Goal: Transaction & Acquisition: Purchase product/service

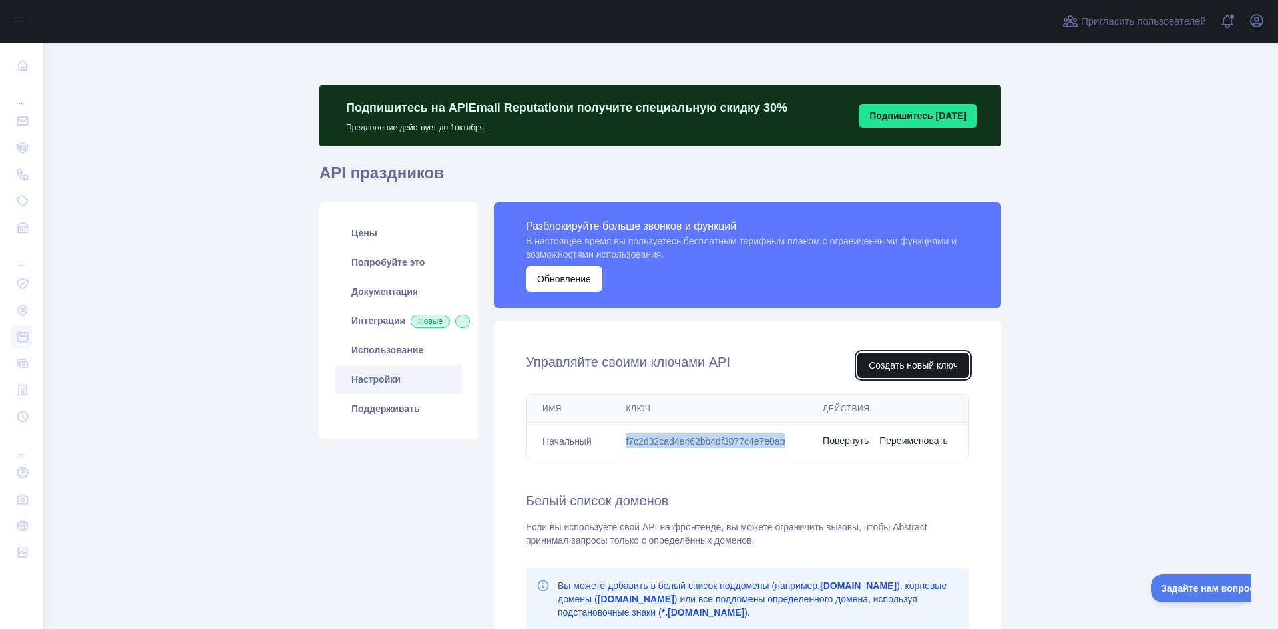
click at [901, 367] on font "Создать новый ключ" at bounding box center [913, 365] width 89 height 11
click at [679, 439] on font "f7c2d32cad4e462bb4df3077c4e7e0ab" at bounding box center [705, 441] width 159 height 11
click at [679, 442] on font "f7c2d32cad4e462bb4df3077c4e7e0ab" at bounding box center [705, 441] width 159 height 11
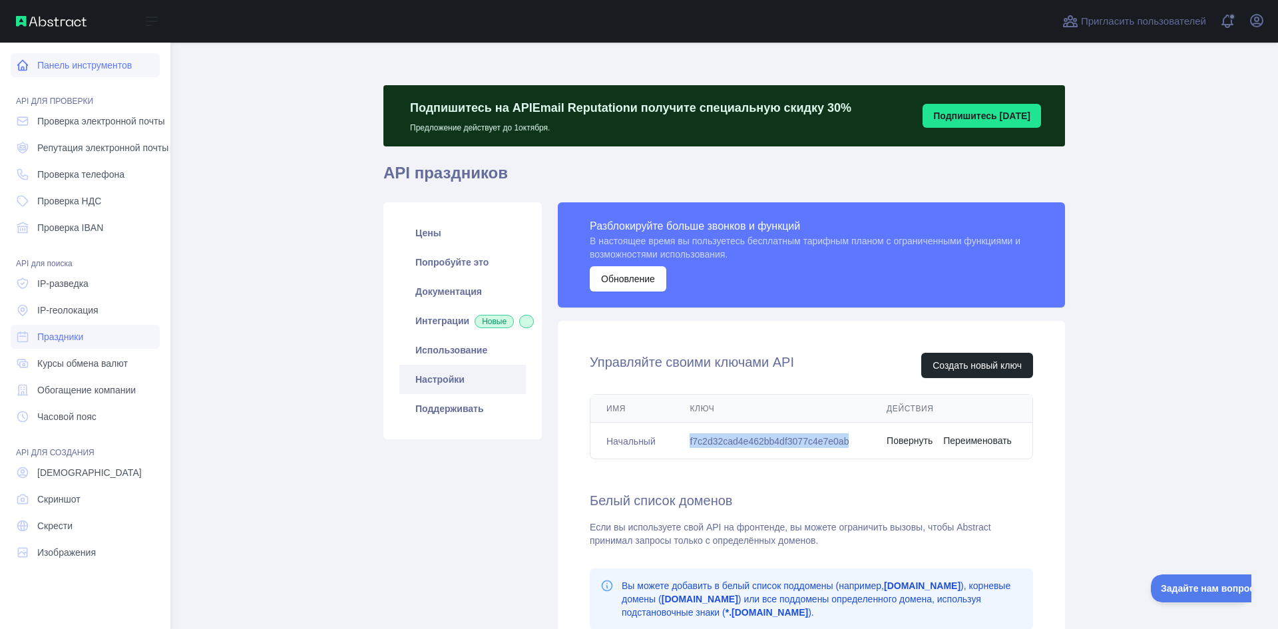
click at [99, 66] on font "Панель инструментов" at bounding box center [84, 65] width 95 height 11
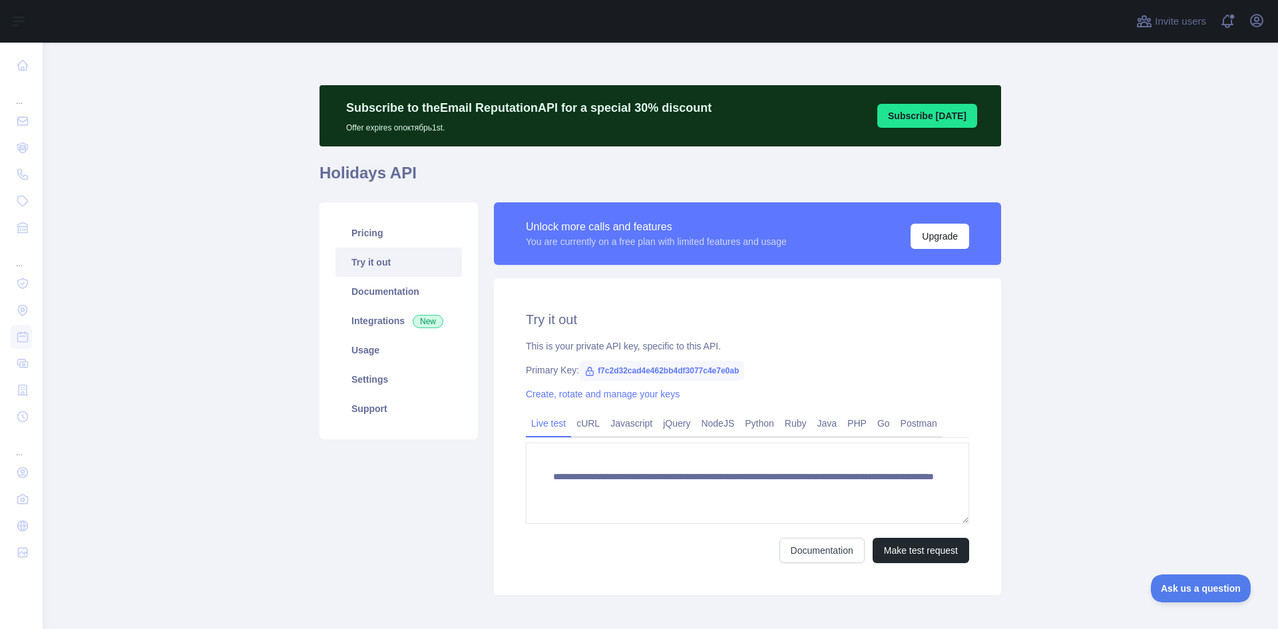
click at [703, 372] on span "f7c2d32cad4e462bb4df3077c4e7e0ab" at bounding box center [661, 371] width 165 height 20
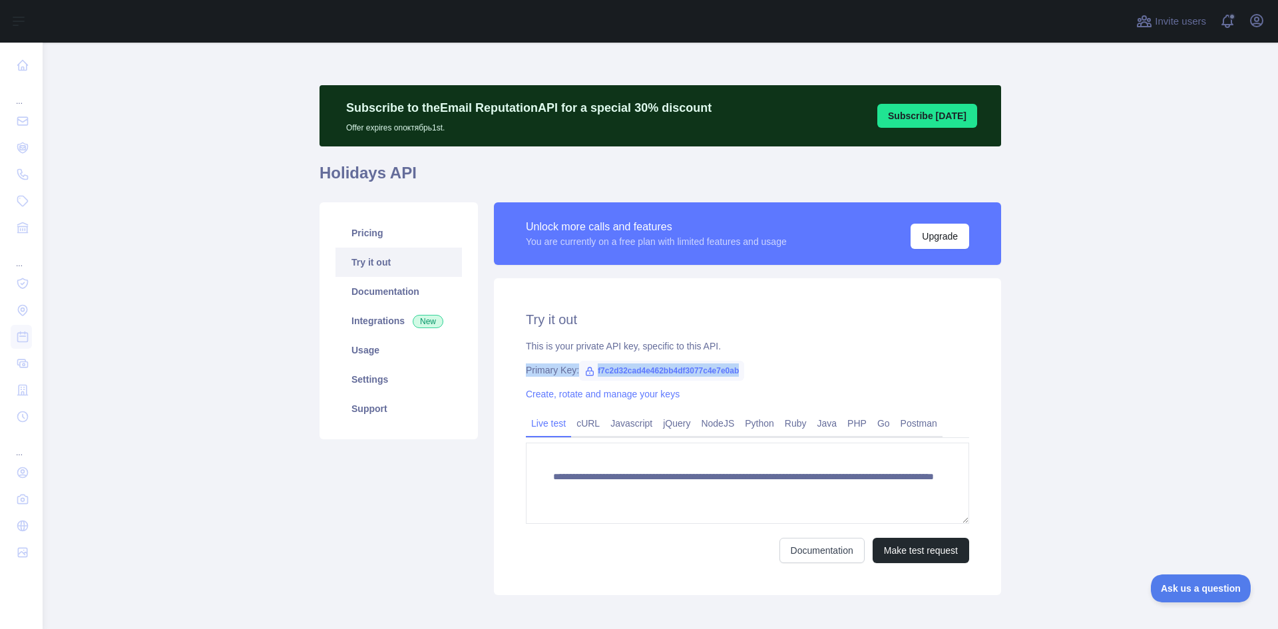
click at [703, 372] on span "f7c2d32cad4e462bb4df3077c4e7e0ab" at bounding box center [661, 371] width 165 height 20
click at [690, 375] on span "f7c2d32cad4e462bb4df3077c4e7e0ab" at bounding box center [661, 371] width 165 height 20
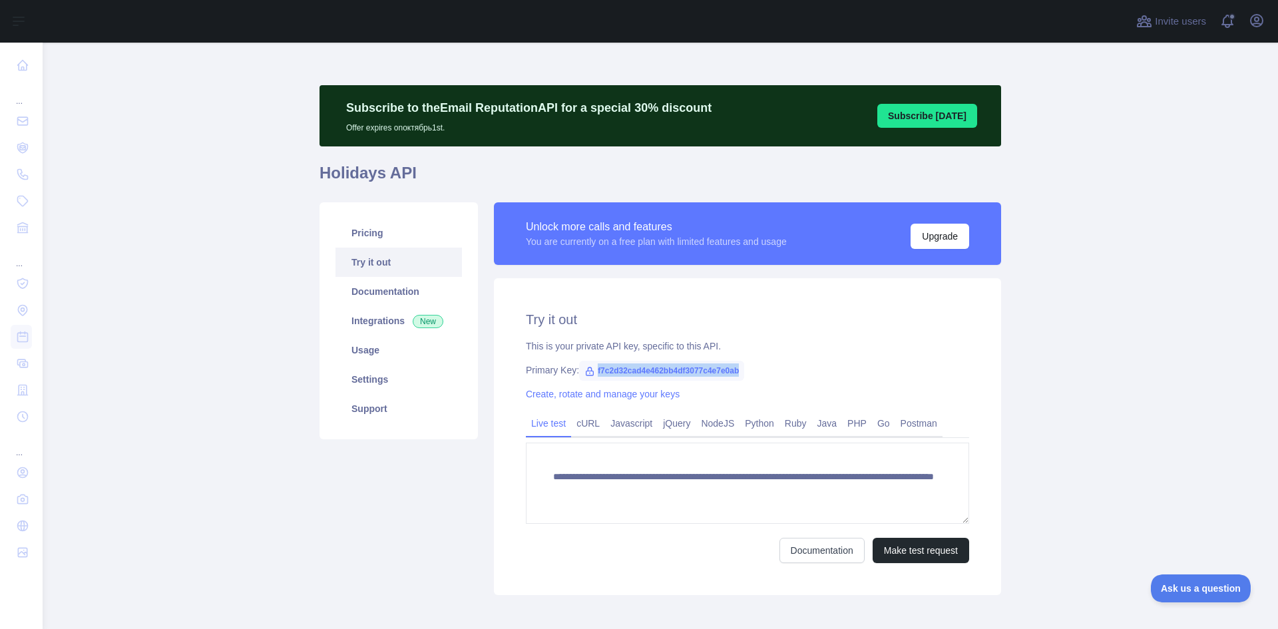
click at [690, 375] on span "f7c2d32cad4e462bb4df3077c4e7e0ab" at bounding box center [661, 371] width 165 height 20
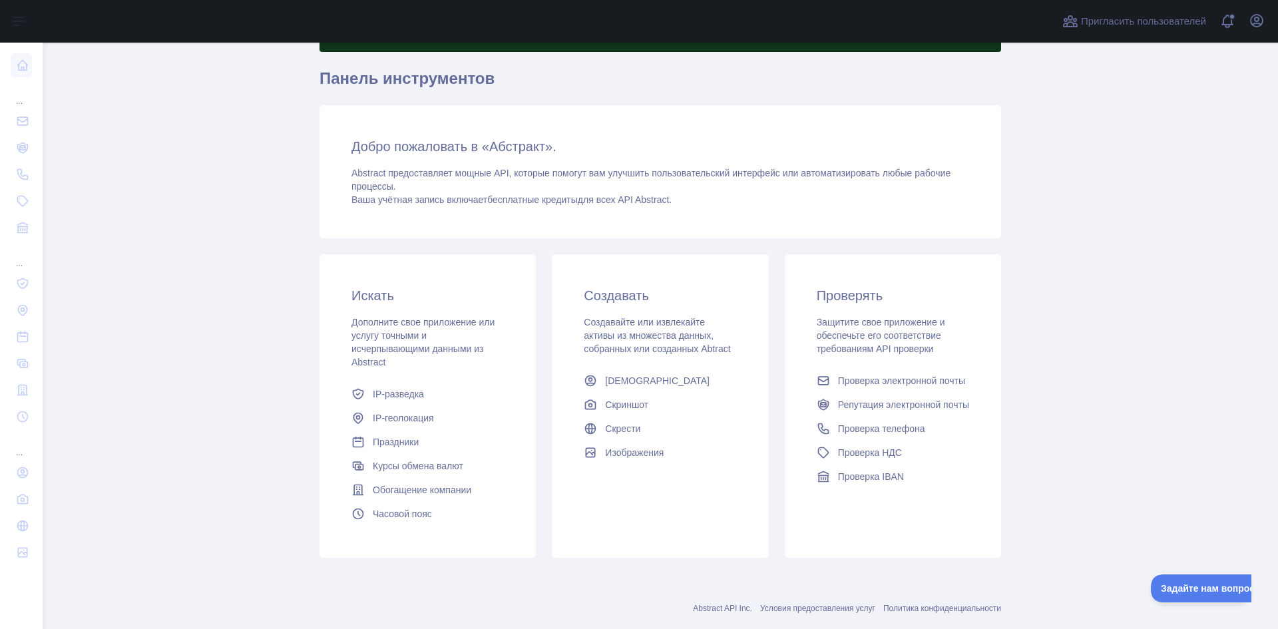
scroll to position [122, 0]
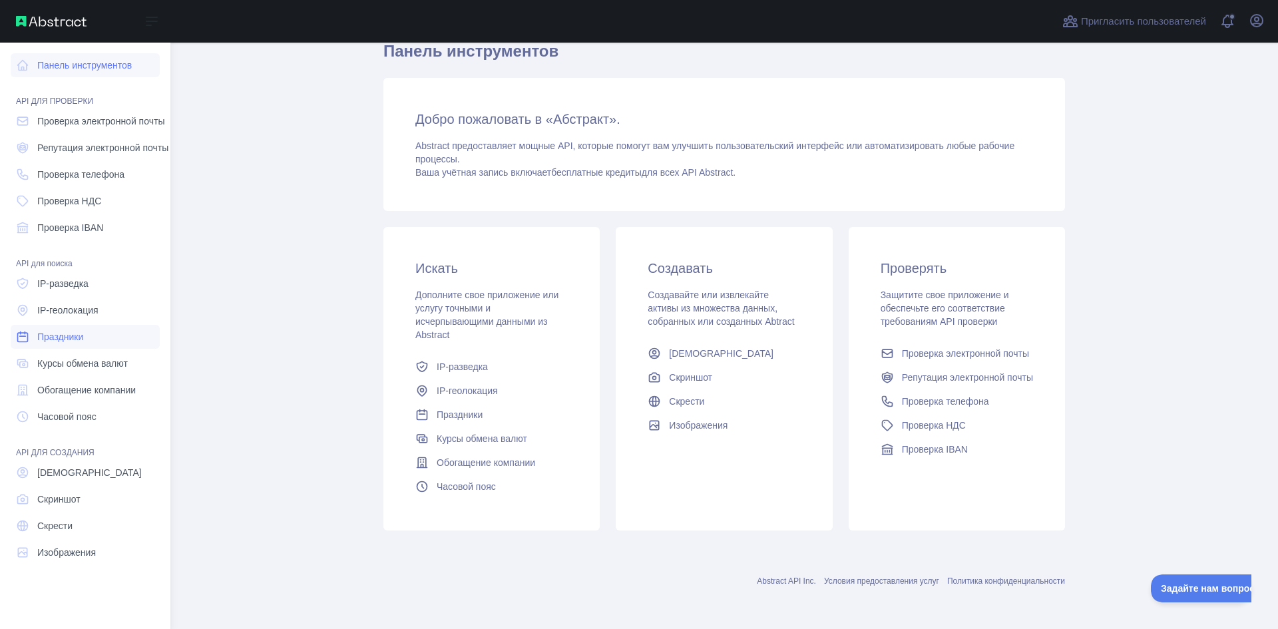
click at [63, 333] on font "Праздники" at bounding box center [60, 336] width 46 height 11
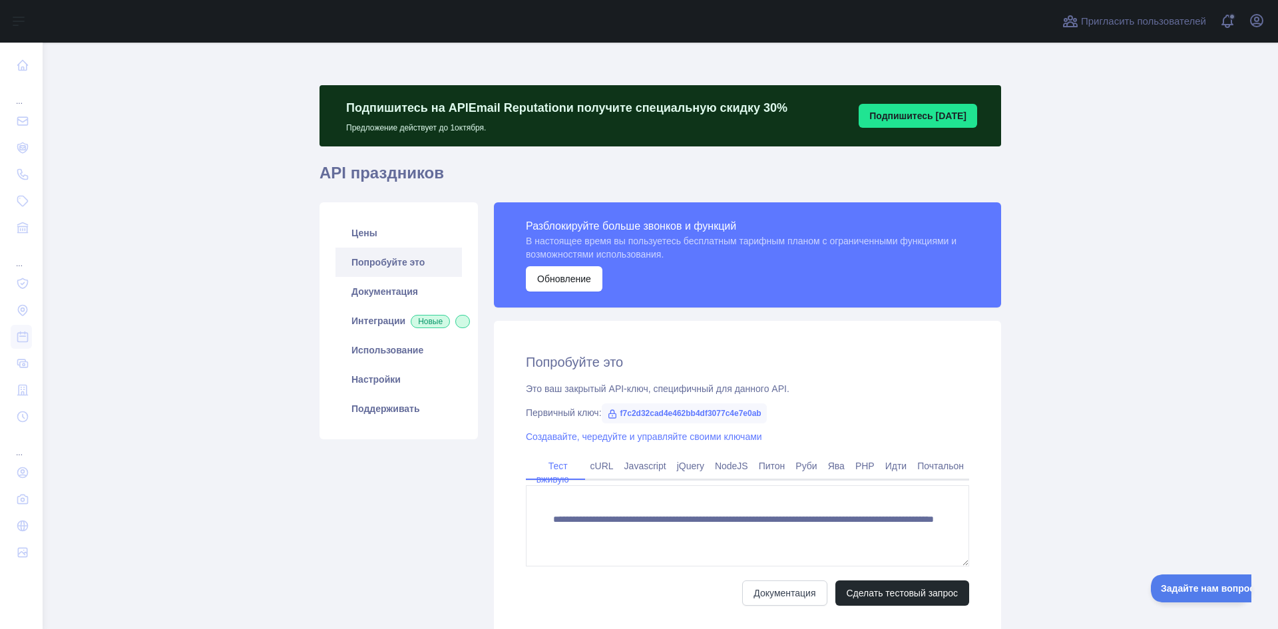
scroll to position [107, 0]
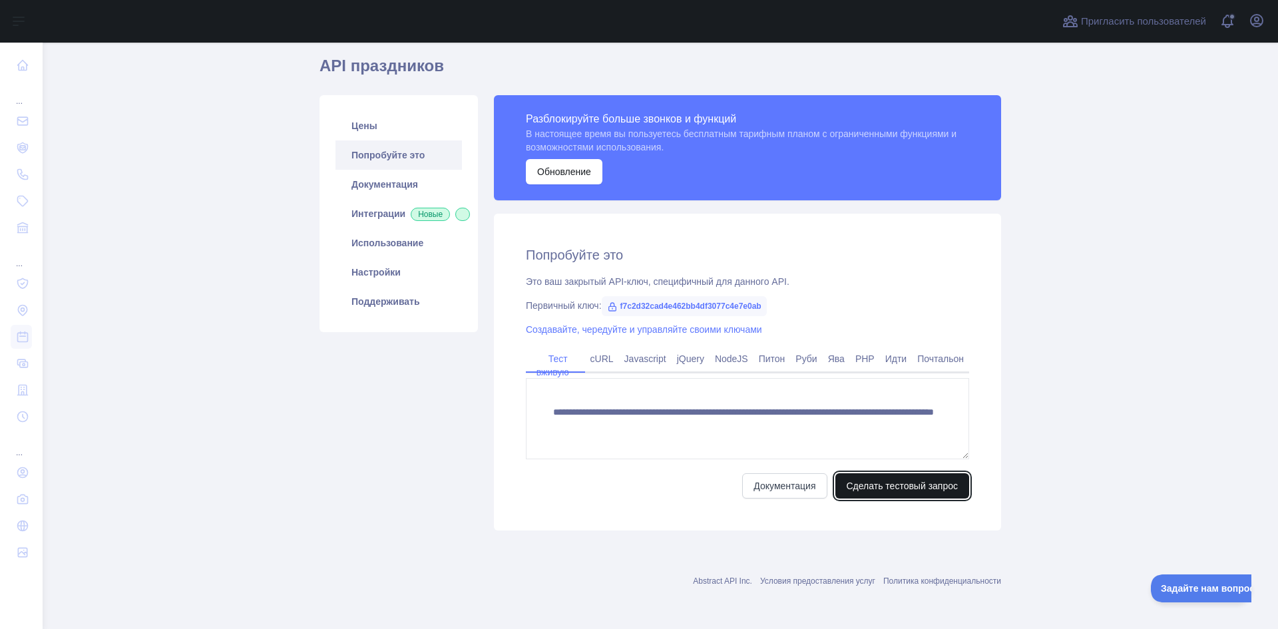
click at [926, 493] on button "Сделать тестовый запрос" at bounding box center [902, 485] width 134 height 25
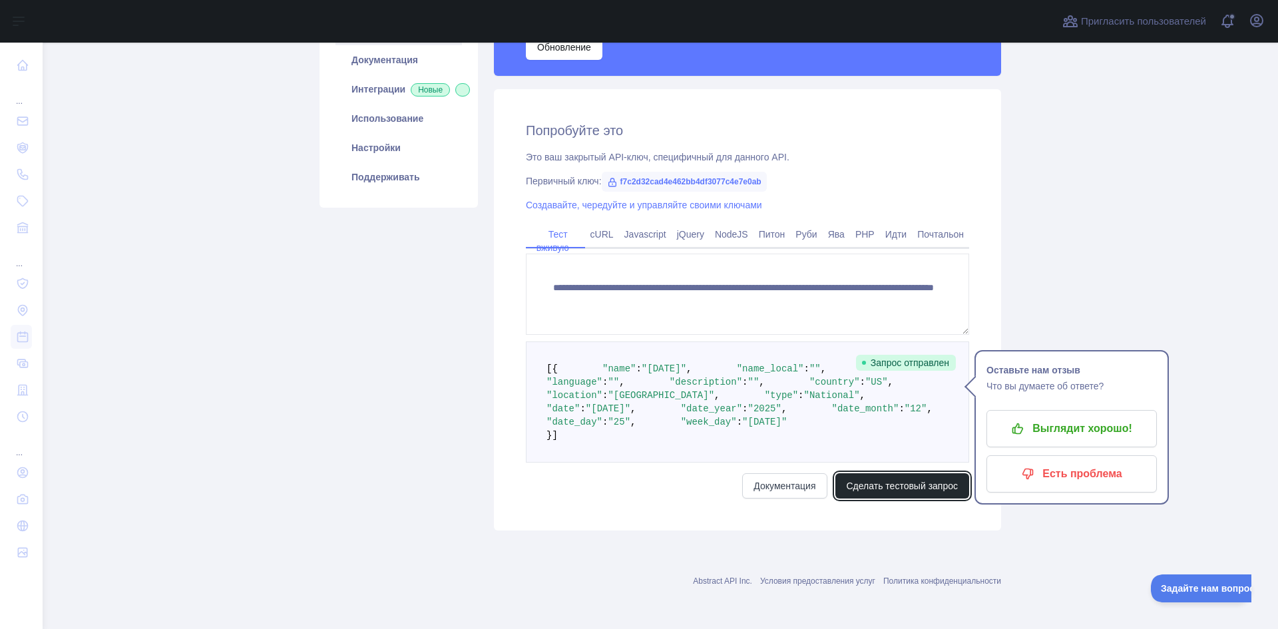
scroll to position [365, 0]
click at [1089, 423] on font "Выглядит хорошо!" at bounding box center [1082, 428] width 100 height 11
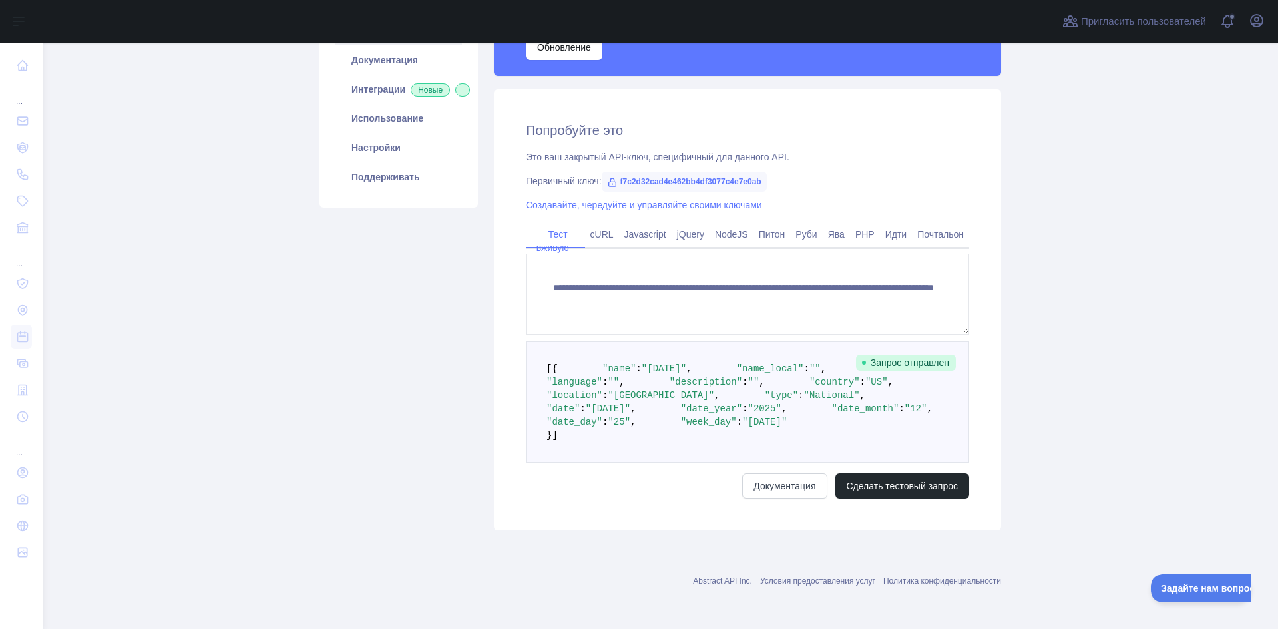
drag, startPoint x: 1177, startPoint y: 323, endPoint x: 1168, endPoint y: 325, distance: 8.9
click at [1176, 323] on main "Подпишитесь на API Email Reputation и получите специальную скидку 30 % Предложе…" at bounding box center [660, 336] width 1235 height 586
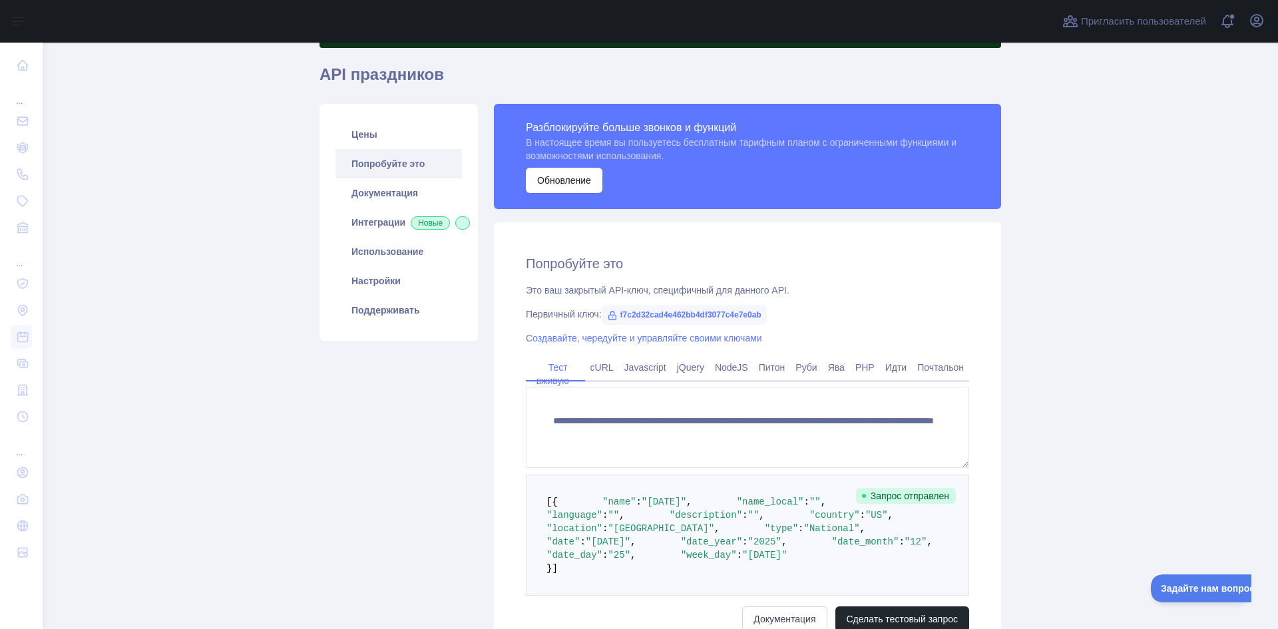
click at [586, 338] on font "Создавайте, чередуйте и управляйте своими ключами" at bounding box center [644, 338] width 236 height 11
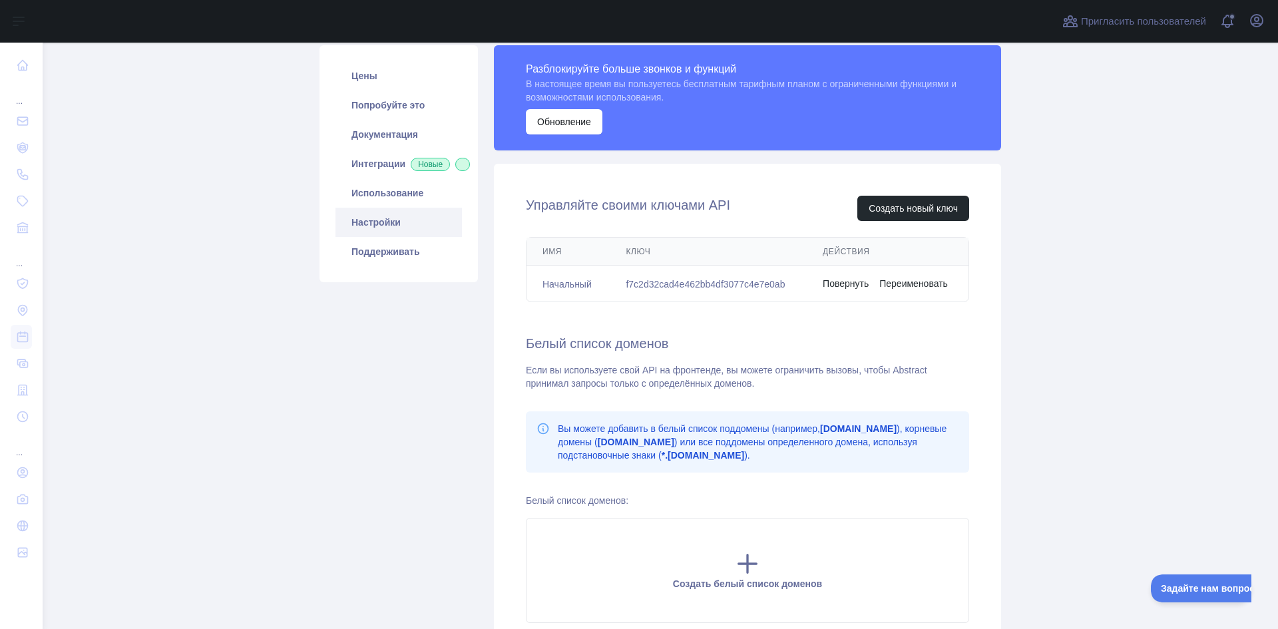
scroll to position [83, 0]
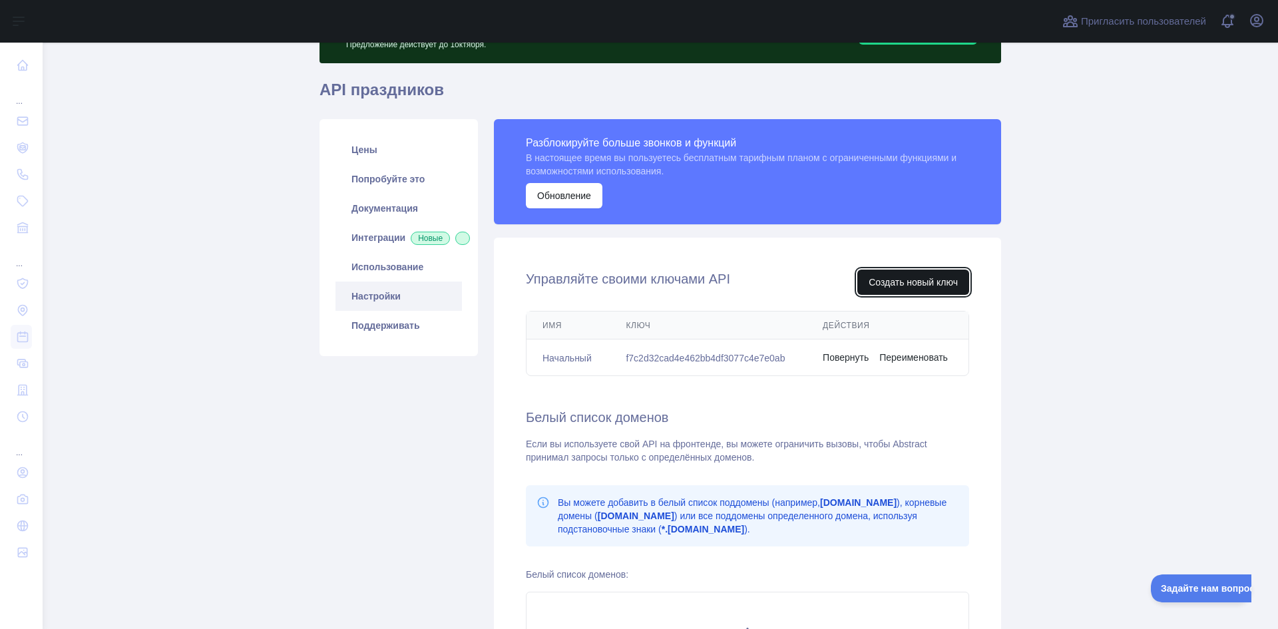
click at [904, 280] on font "Создать новый ключ" at bounding box center [913, 282] width 89 height 11
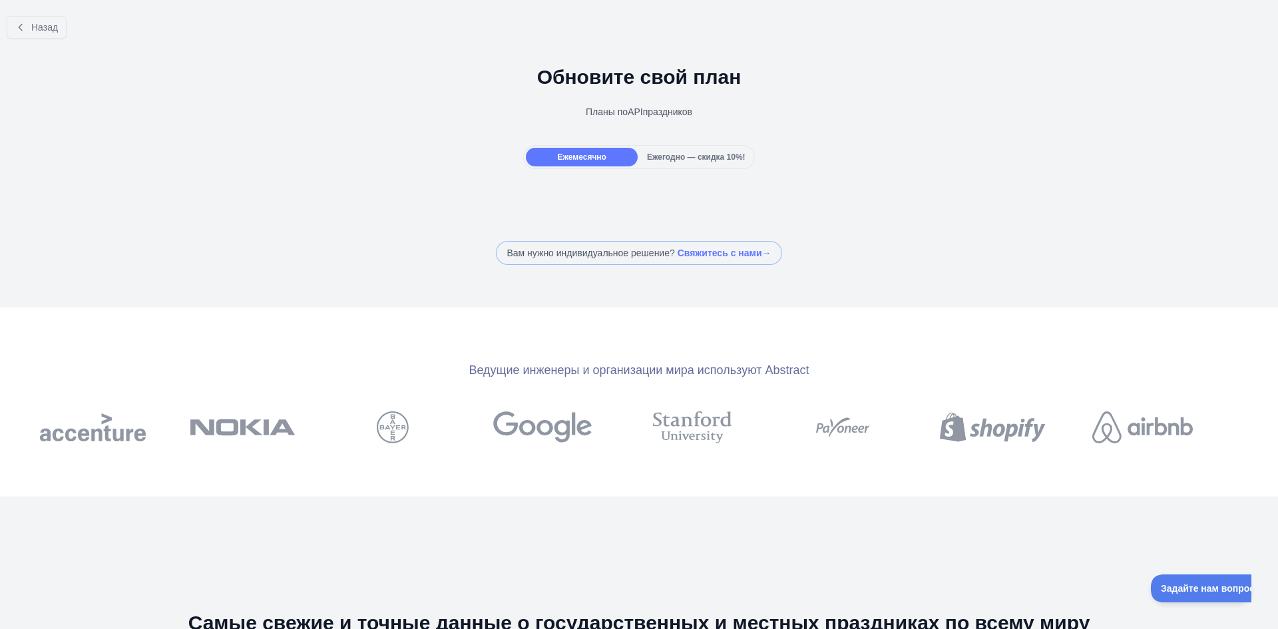
click at [579, 152] on font "Ежемесячно" at bounding box center [581, 156] width 49 height 9
click at [686, 152] on font "Ежегодно — скидка 10%!" at bounding box center [696, 156] width 99 height 9
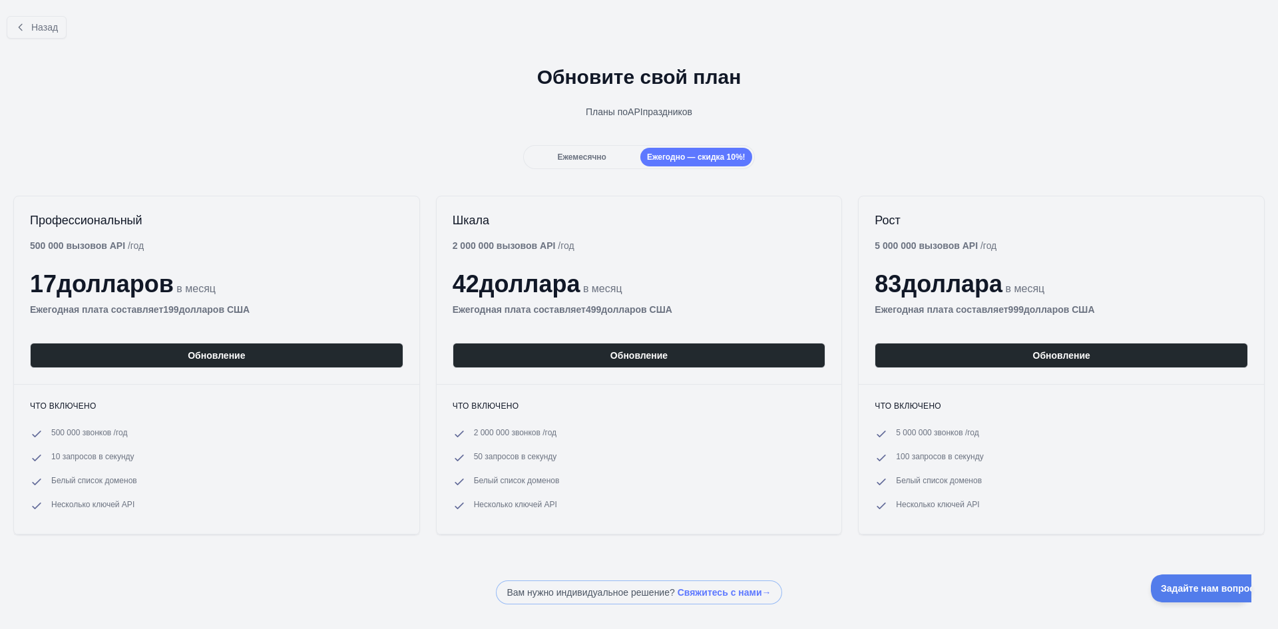
click at [575, 151] on div "Ежемесячно" at bounding box center [582, 157] width 112 height 19
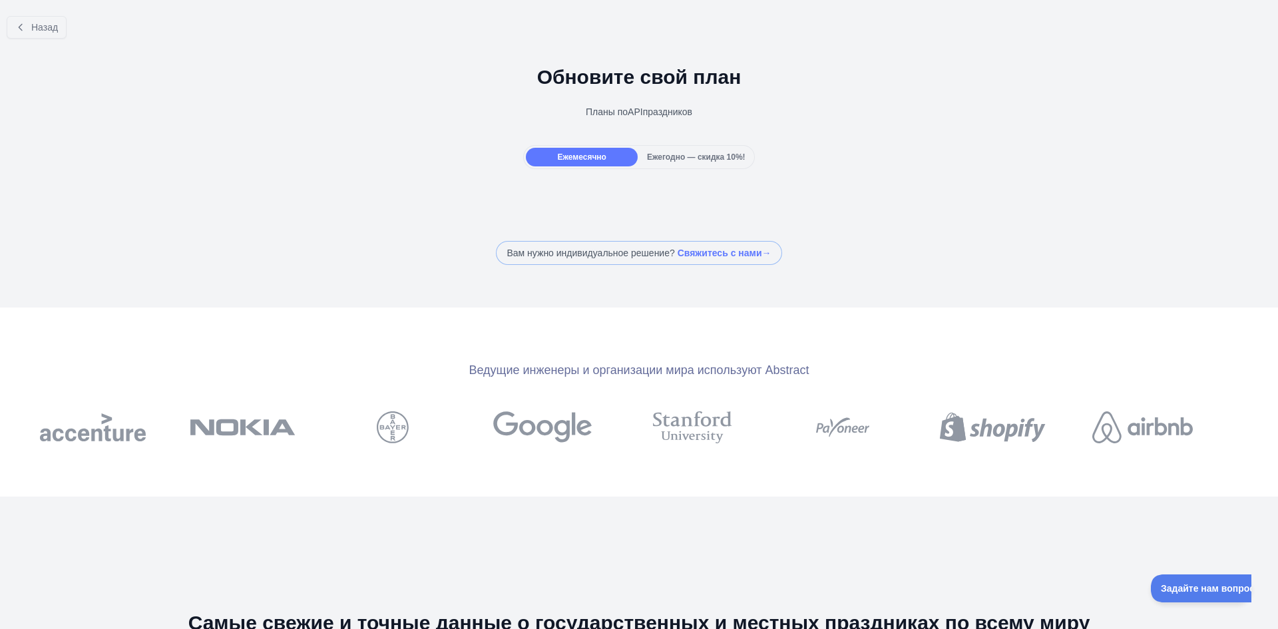
click at [666, 156] on font "Ежегодно — скидка 10%!" at bounding box center [696, 156] width 99 height 9
